Goal: Information Seeking & Learning: Find specific fact

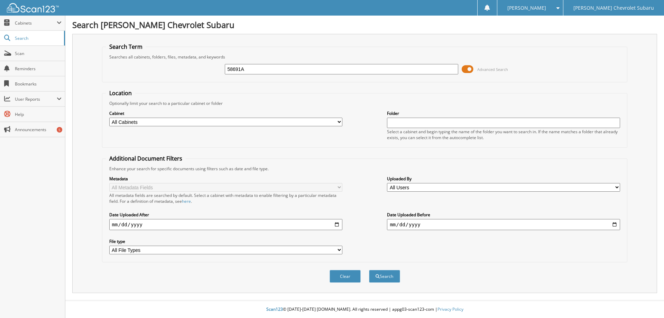
type input "58691A"
click at [369, 270] on button "Search" at bounding box center [384, 276] width 31 height 13
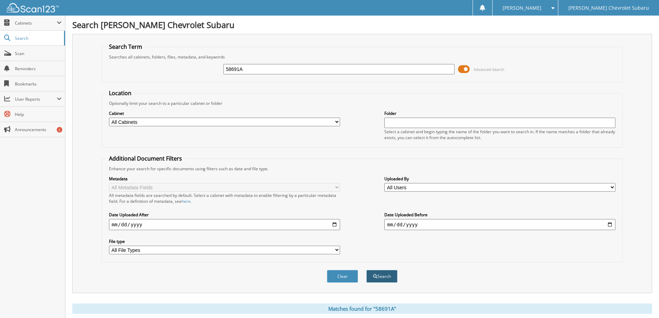
click at [384, 279] on button "Search" at bounding box center [381, 276] width 31 height 13
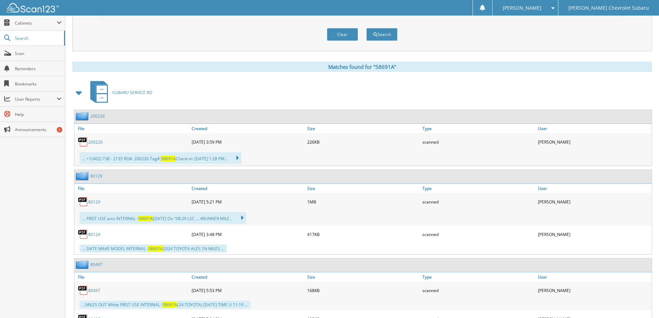
scroll to position [242, 0]
click at [92, 142] on link "200226" at bounding box center [95, 142] width 15 height 6
click at [96, 202] on link "80129" at bounding box center [94, 202] width 12 height 6
click at [94, 234] on link "80129" at bounding box center [94, 234] width 12 height 6
click at [96, 290] on link "80497" at bounding box center [94, 290] width 12 height 6
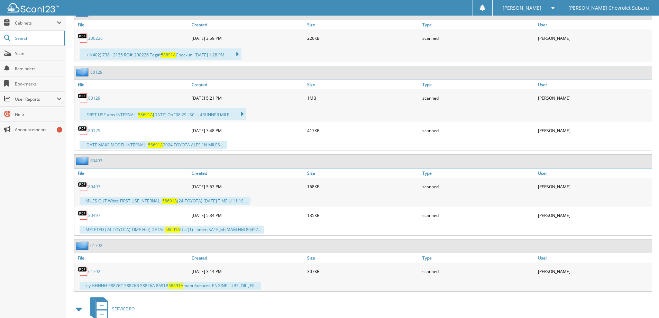
scroll to position [346, 0]
click at [94, 214] on link "80497" at bounding box center [94, 215] width 12 height 6
